Goal: Find specific page/section: Find specific page/section

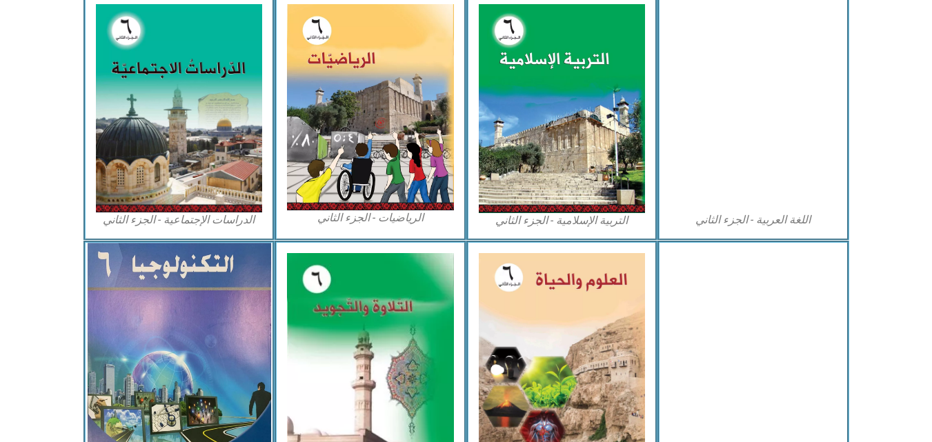
scroll to position [787, 0]
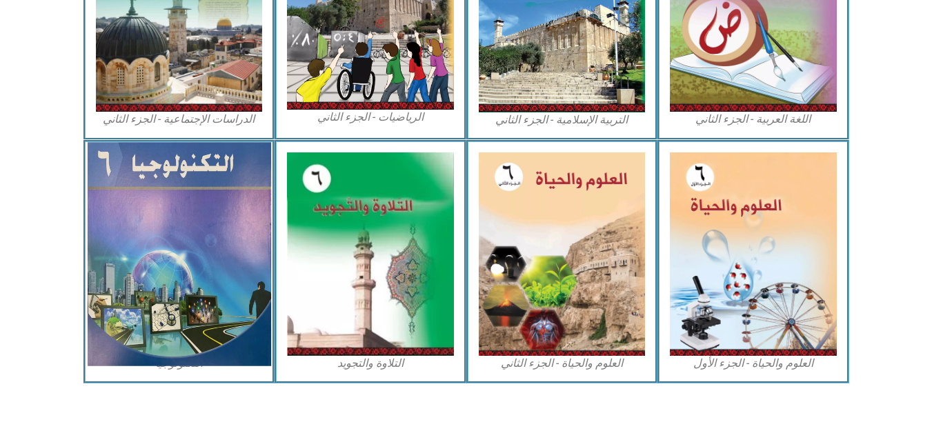
click at [190, 188] on img at bounding box center [178, 253] width 183 height 223
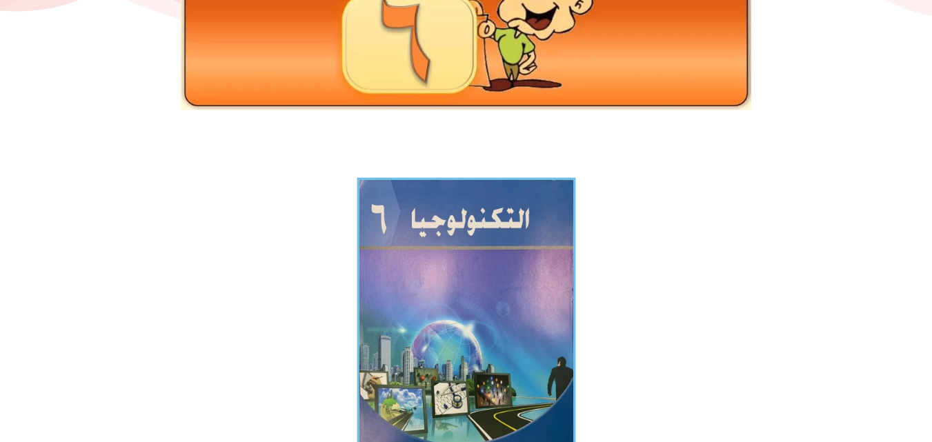
click at [487, 352] on img at bounding box center [465, 325] width 219 height 294
